Goal: Navigation & Orientation: Find specific page/section

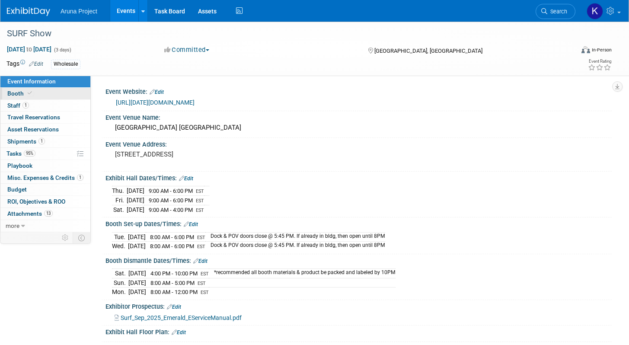
click at [38, 92] on link "Booth" at bounding box center [45, 94] width 90 height 12
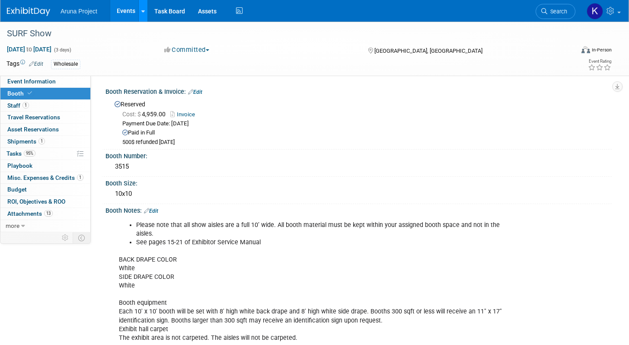
click at [144, 16] on link at bounding box center [142, 11] width 9 height 22
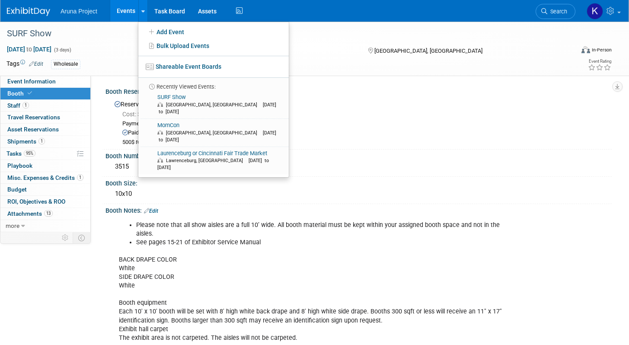
click at [128, 17] on link "Events" at bounding box center [126, 11] width 32 height 22
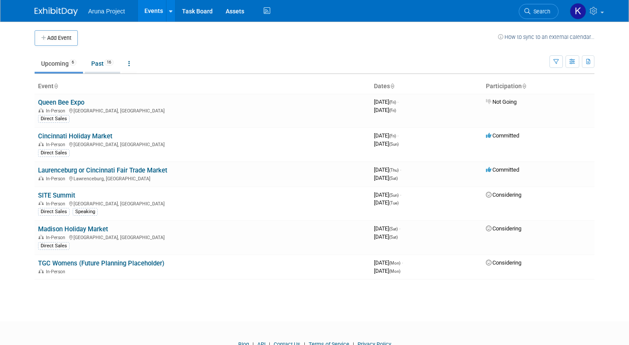
click at [92, 65] on link "Past 16" at bounding box center [102, 63] width 35 height 16
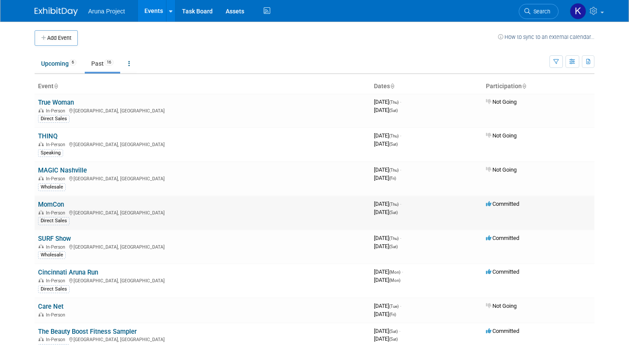
click at [59, 203] on link "MomCon" at bounding box center [51, 205] width 26 height 8
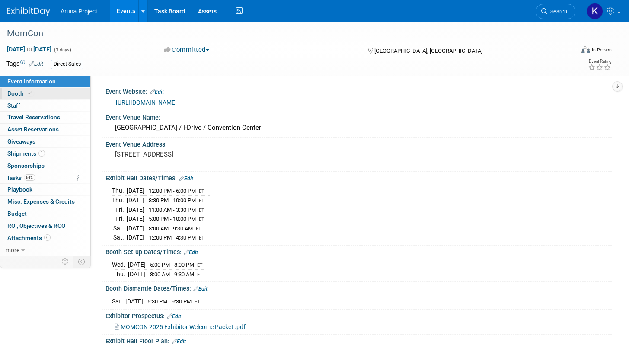
click at [41, 95] on link "Booth" at bounding box center [45, 94] width 90 height 12
